Goal: Transaction & Acquisition: Purchase product/service

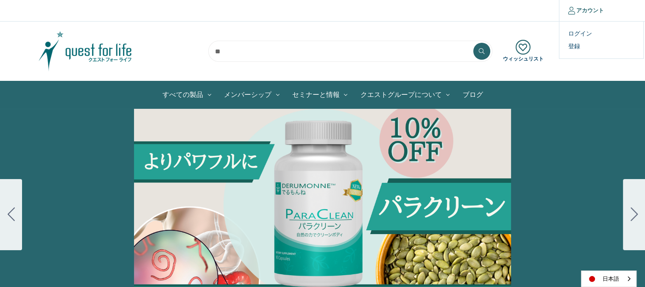
click at [583, 9] on link "アカウント" at bounding box center [586, 10] width 54 height 21
click at [578, 33] on link "ログイン" at bounding box center [601, 34] width 84 height 12
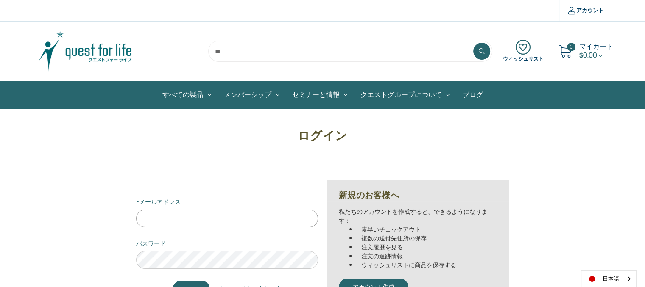
click at [251, 221] on input "Eメールアドレス" at bounding box center [227, 219] width 182 height 18
type input "**********"
click at [173, 281] on input "****" at bounding box center [191, 289] width 37 height 17
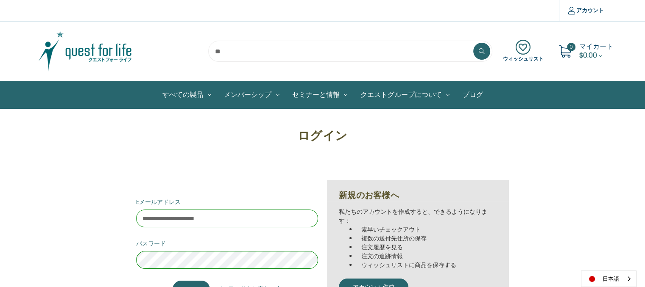
scroll to position [42, 0]
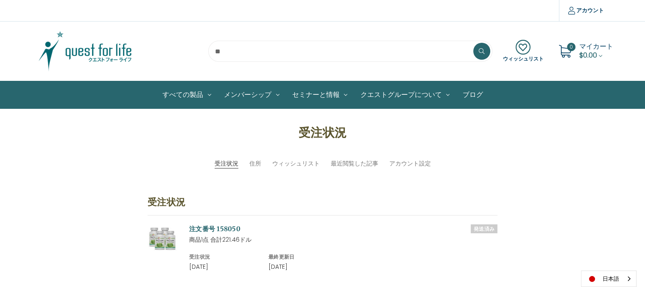
click at [590, 48] on span "マイカート" at bounding box center [596, 47] width 34 height 10
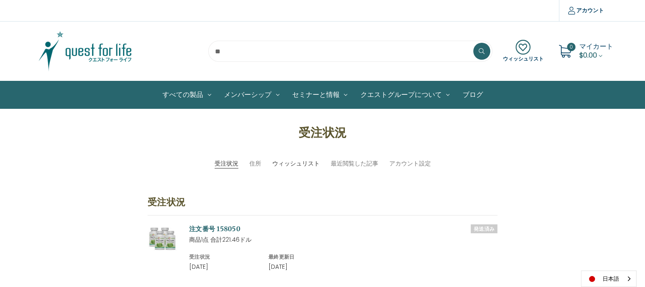
click at [306, 159] on link "ウィッシュリスト" at bounding box center [295, 163] width 47 height 9
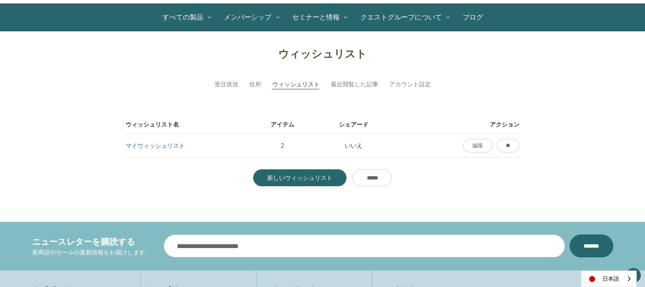
scroll to position [85, 0]
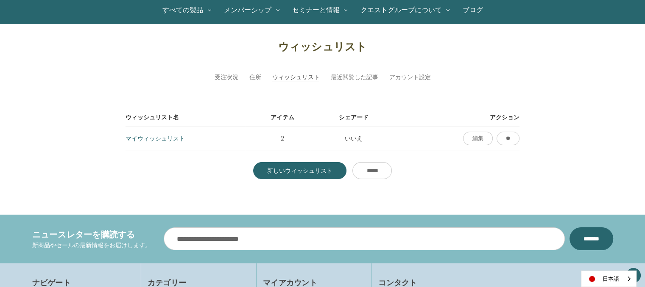
click at [175, 137] on link "マイウィッシュリスト" at bounding box center [155, 138] width 59 height 8
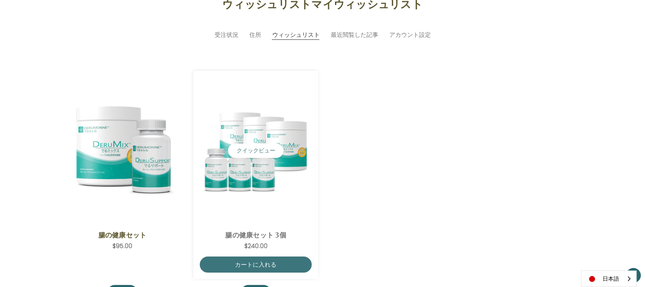
scroll to position [170, 0]
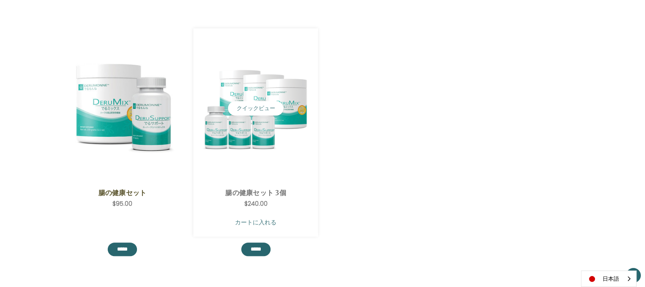
click at [261, 221] on link "カートに入れる" at bounding box center [256, 223] width 112 height 16
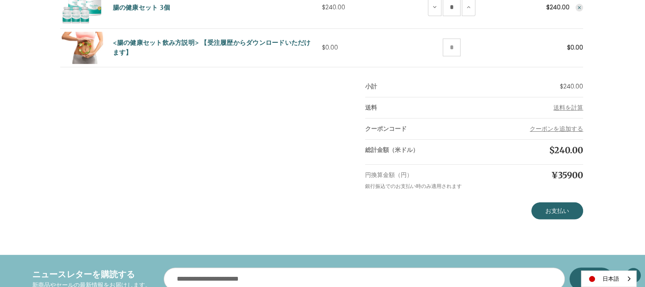
scroll to position [212, 0]
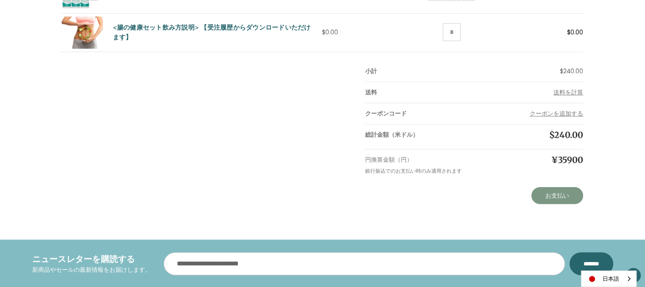
click at [543, 193] on link "お支払い" at bounding box center [557, 195] width 52 height 17
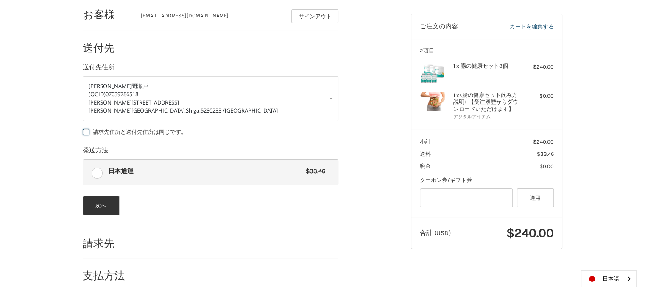
scroll to position [132, 0]
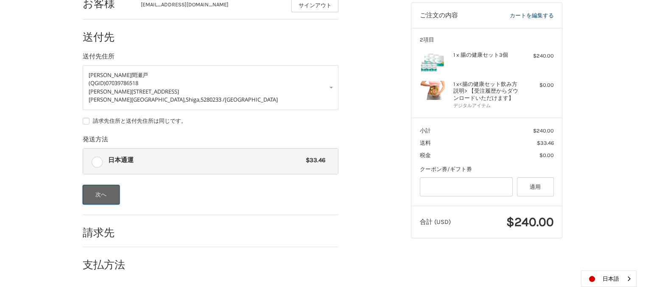
click at [110, 191] on button "次へ" at bounding box center [101, 195] width 37 height 20
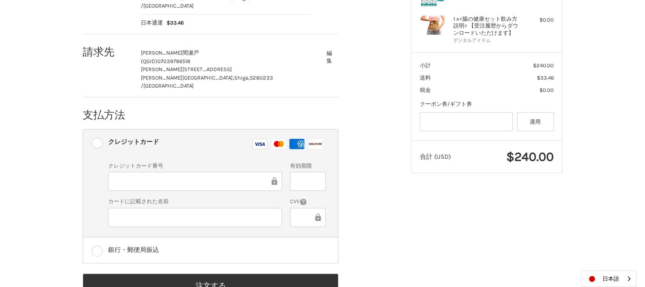
scroll to position [210, 0]
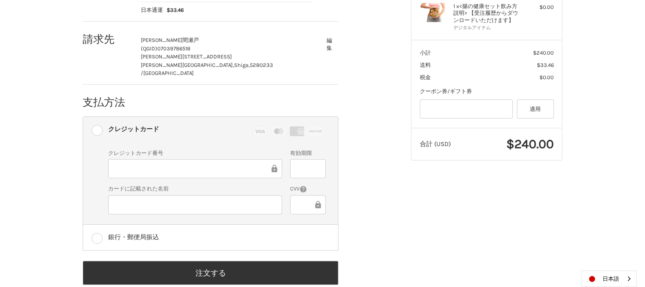
click at [299, 195] on div at bounding box center [307, 204] width 35 height 19
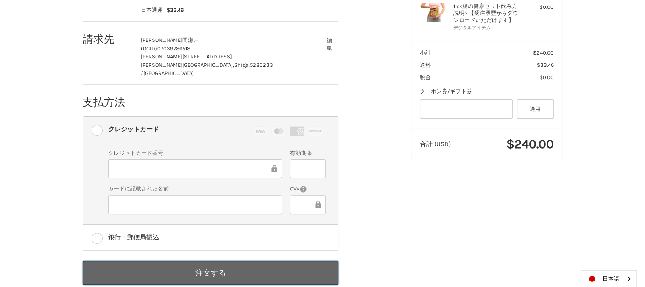
click at [263, 261] on button "注文する" at bounding box center [211, 273] width 256 height 24
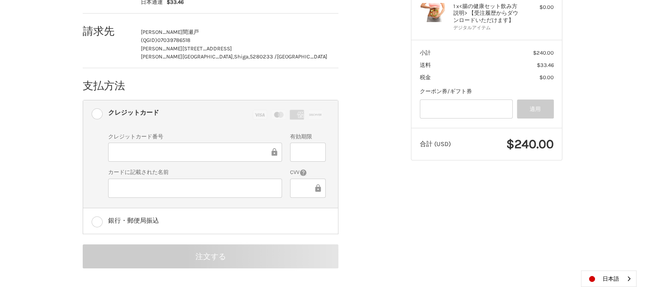
scroll to position [67, 0]
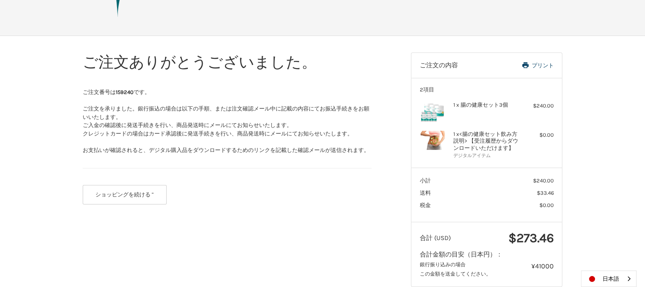
scroll to position [98, 0]
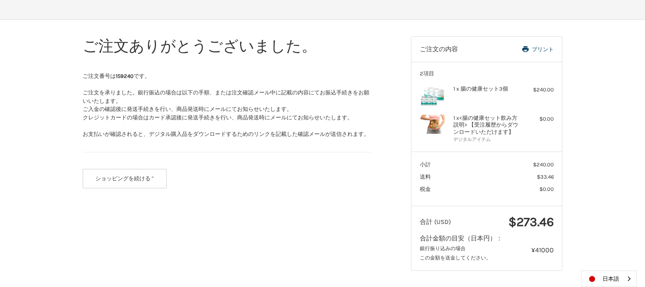
click at [435, 94] on img at bounding box center [432, 96] width 25 height 21
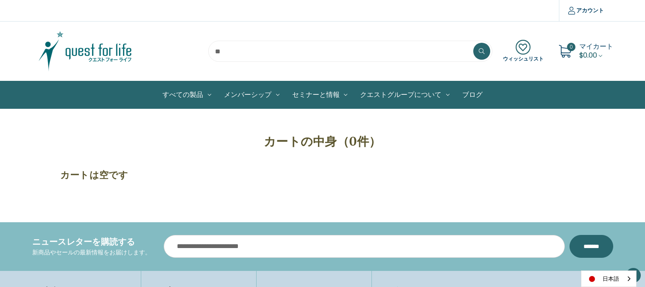
scroll to position [170, 0]
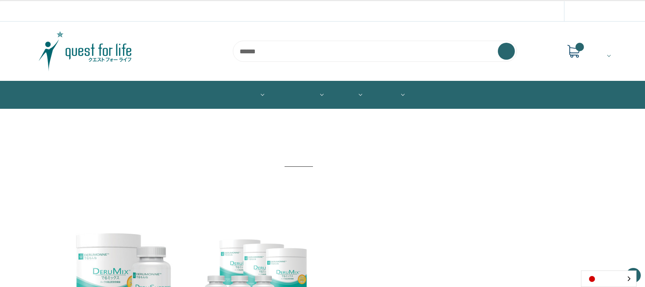
scroll to position [170, 0]
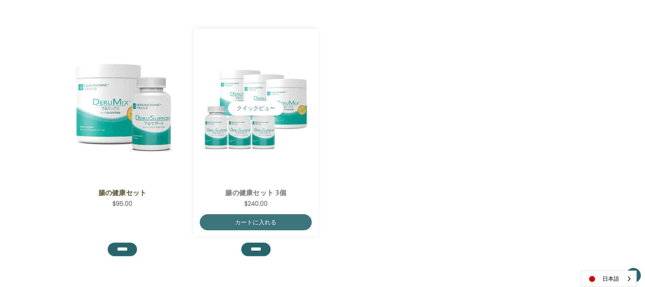
click at [260, 123] on img "ColoHealth 3 Save,$240.00\a" at bounding box center [256, 108] width 112 height 94
